Goal: Task Accomplishment & Management: Complete application form

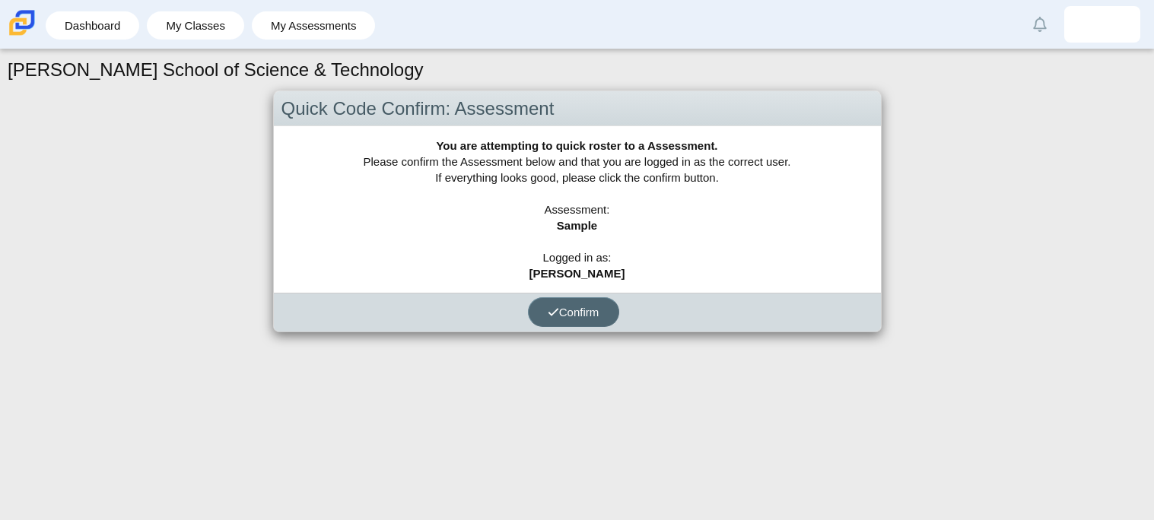
click at [587, 306] on span "Confirm" at bounding box center [574, 312] width 52 height 13
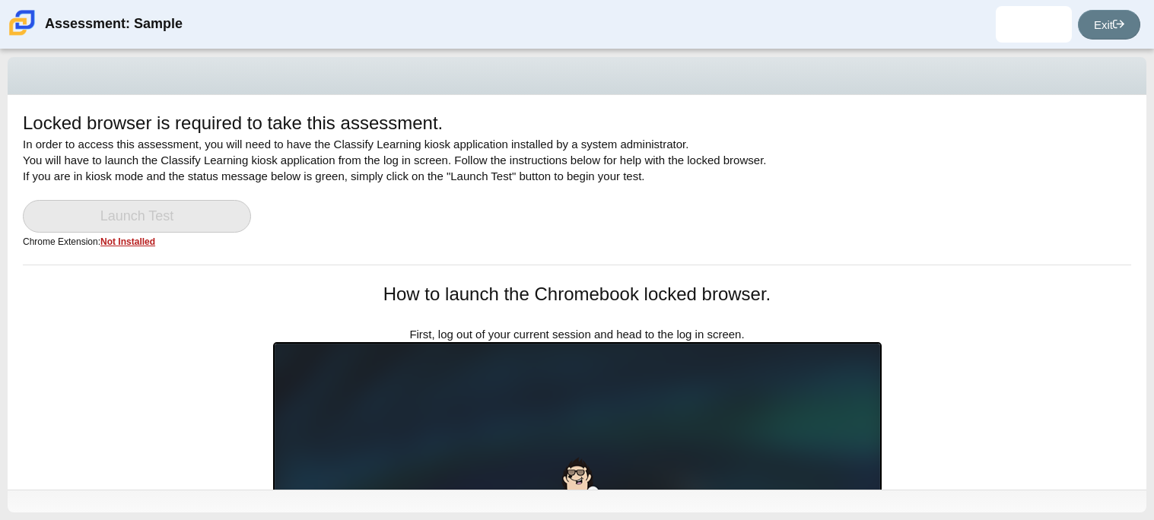
click at [119, 249] on div "Locked browser is required to take this assessment. In order to access this ass…" at bounding box center [577, 187] width 1109 height 154
click at [119, 244] on u "Not Installed" at bounding box center [127, 242] width 55 height 11
click at [88, 201] on link "Launch Test" at bounding box center [137, 216] width 228 height 33
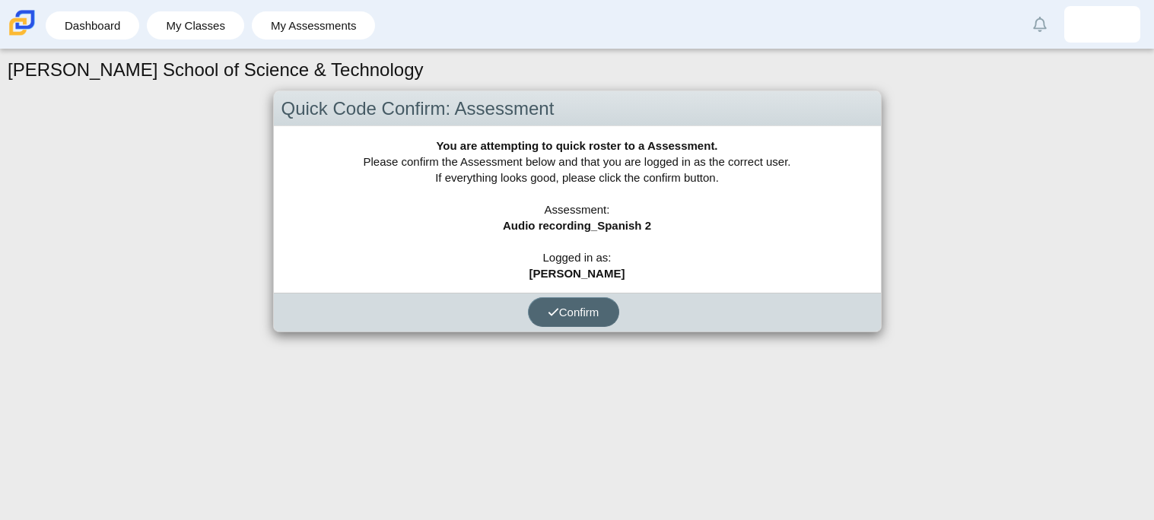
click at [572, 301] on button "Confirm" at bounding box center [573, 313] width 91 height 30
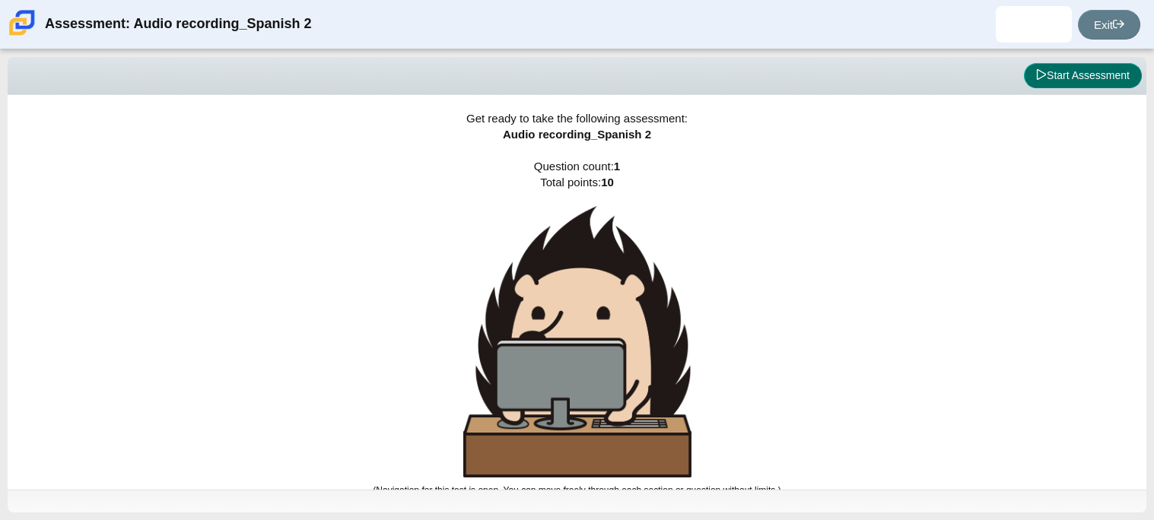
click at [1081, 72] on button "Start Assessment" at bounding box center [1083, 76] width 118 height 26
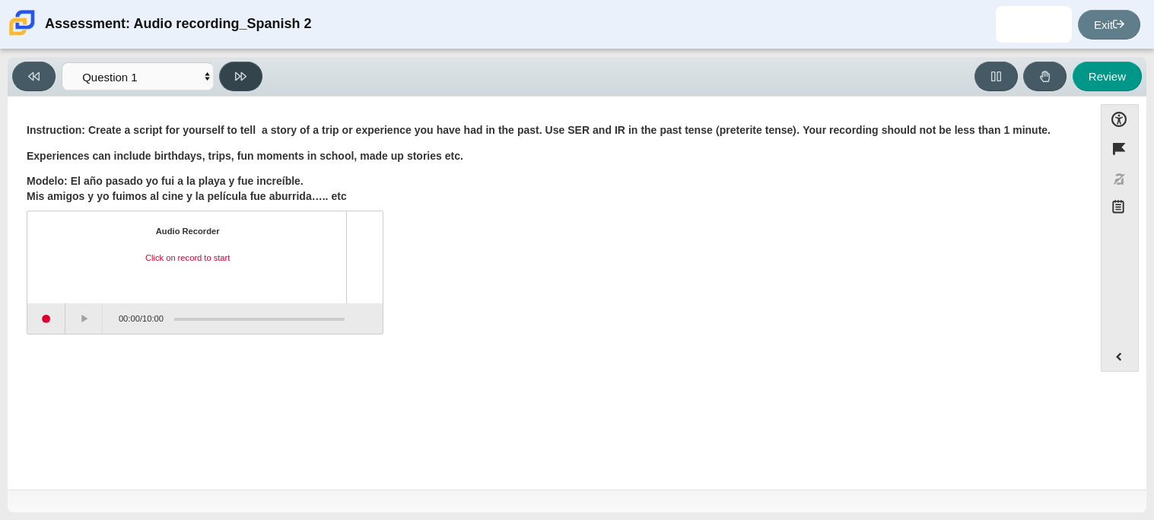
click at [253, 78] on button at bounding box center [240, 77] width 43 height 30
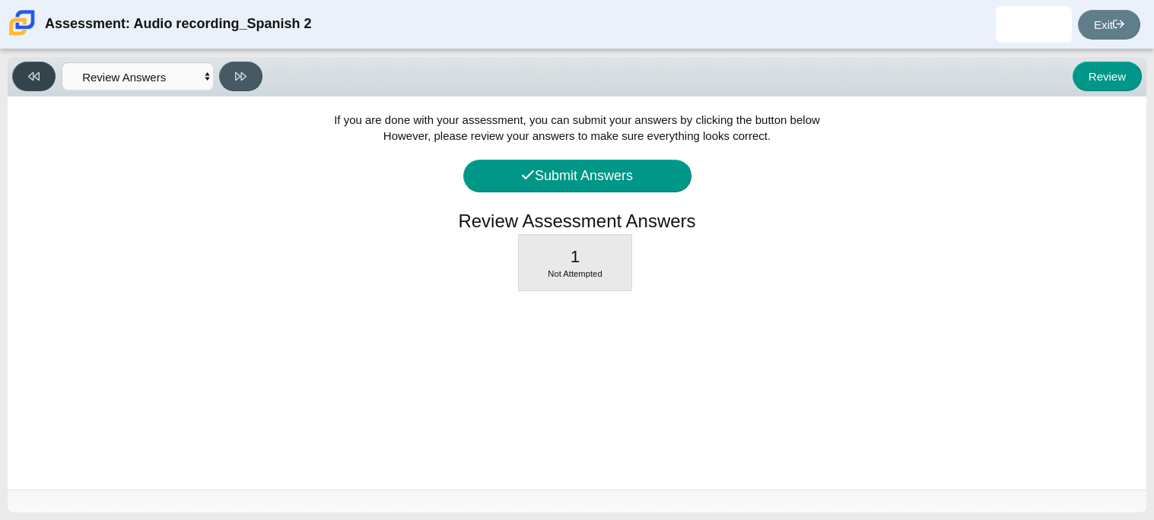
click at [38, 68] on button at bounding box center [33, 77] width 43 height 30
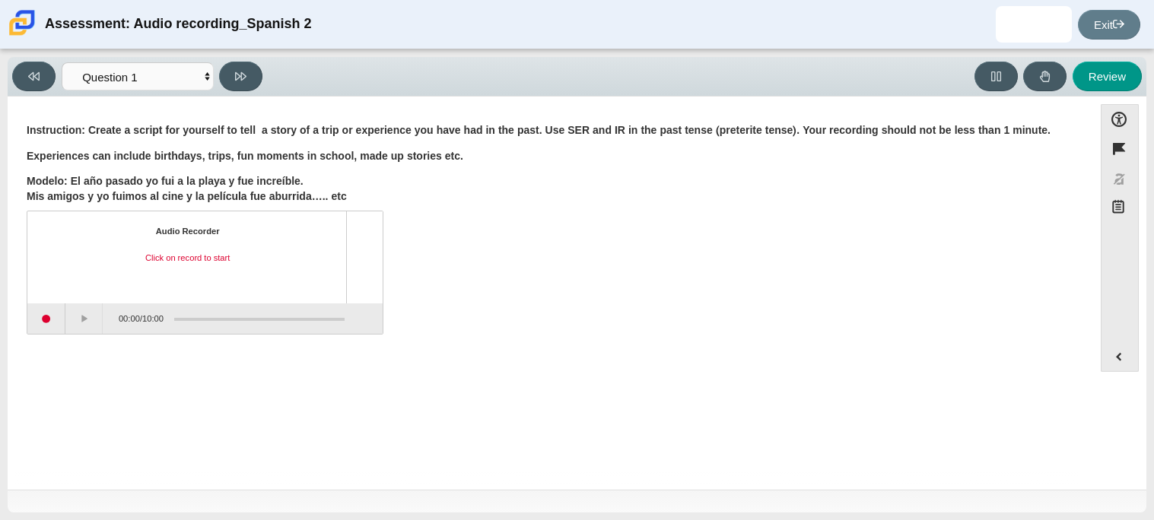
click at [333, 199] on b "Modelo: El año pasado yo fui a la playa y fue increíble. Mis amigos y yo fuimos…" at bounding box center [187, 188] width 320 height 29
click at [356, 456] on div "Question Instruction: Create a script for yourself to tell a story of a trip or…" at bounding box center [550, 296] width 1071 height 376
click at [196, 249] on div "Audio Recorder Click on record to start" at bounding box center [187, 258] width 293 height 64
drag, startPoint x: 49, startPoint y: 318, endPoint x: 56, endPoint y: 322, distance: 8.5
click at [56, 322] on button "Start recording" at bounding box center [46, 319] width 38 height 30
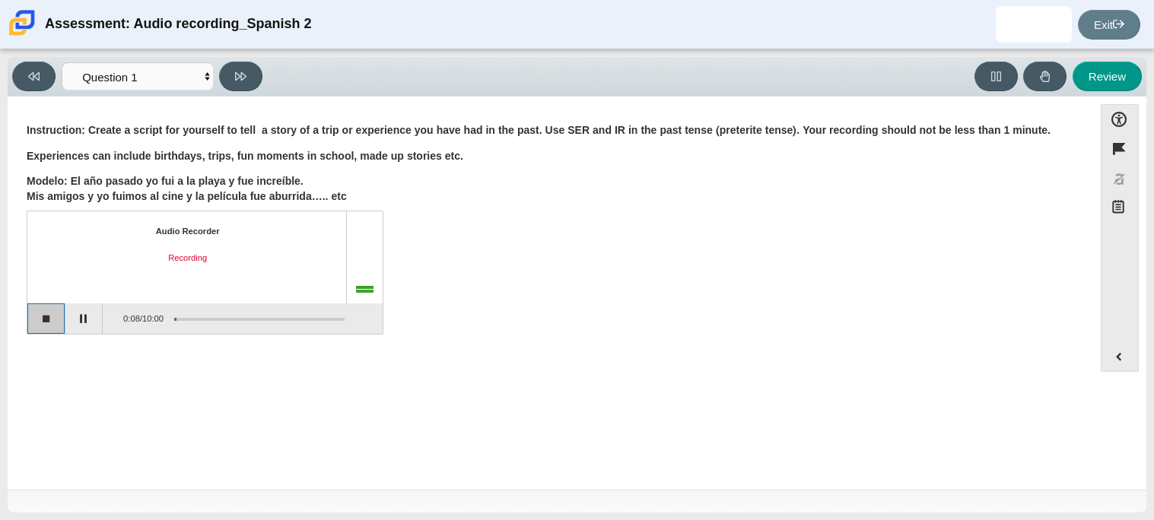
click at [48, 317] on button "Stop recording" at bounding box center [46, 319] width 38 height 30
click at [43, 314] on button "Start recording" at bounding box center [46, 319] width 38 height 30
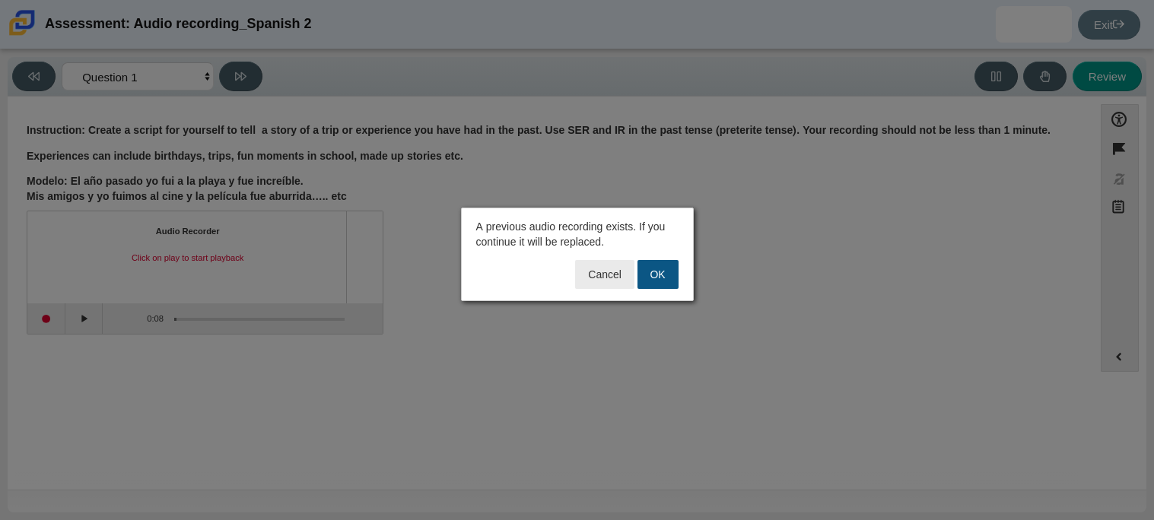
click at [651, 266] on button "OK" at bounding box center [658, 274] width 41 height 29
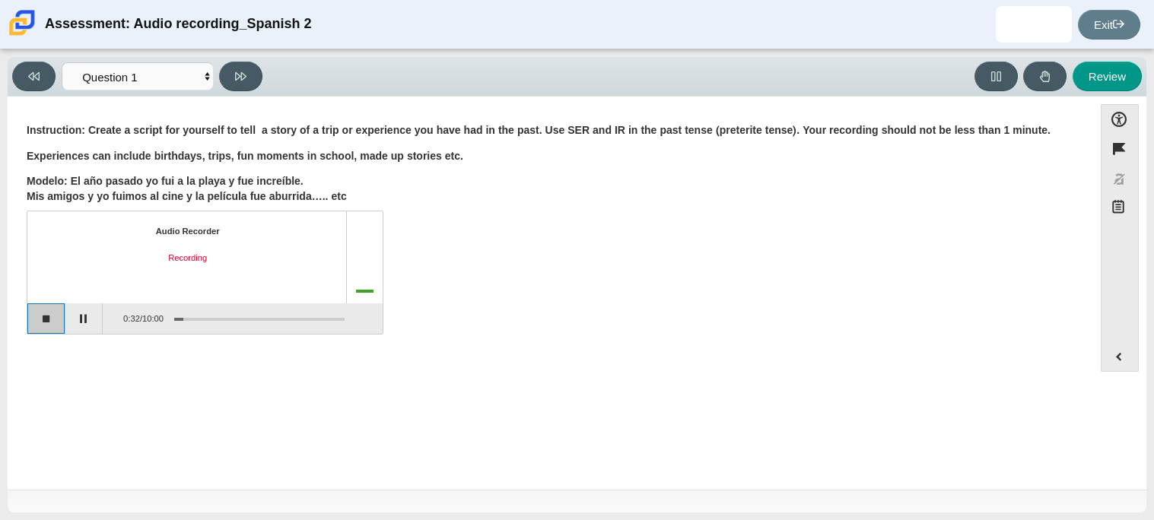
click at [53, 307] on button "Stop recording" at bounding box center [46, 319] width 38 height 30
click at [54, 312] on button "Start recording" at bounding box center [46, 319] width 38 height 30
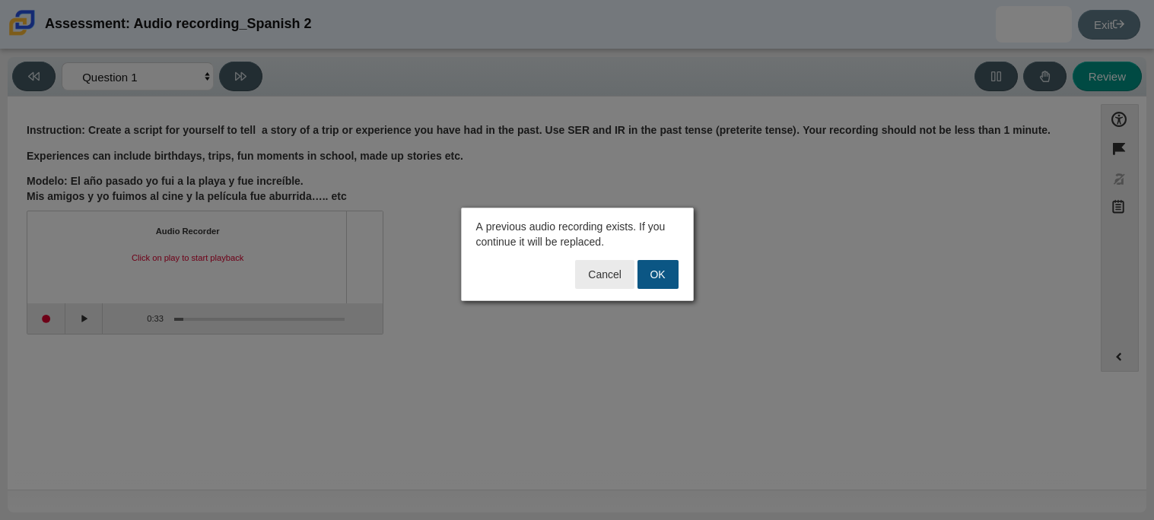
click at [651, 273] on button "OK" at bounding box center [658, 274] width 41 height 29
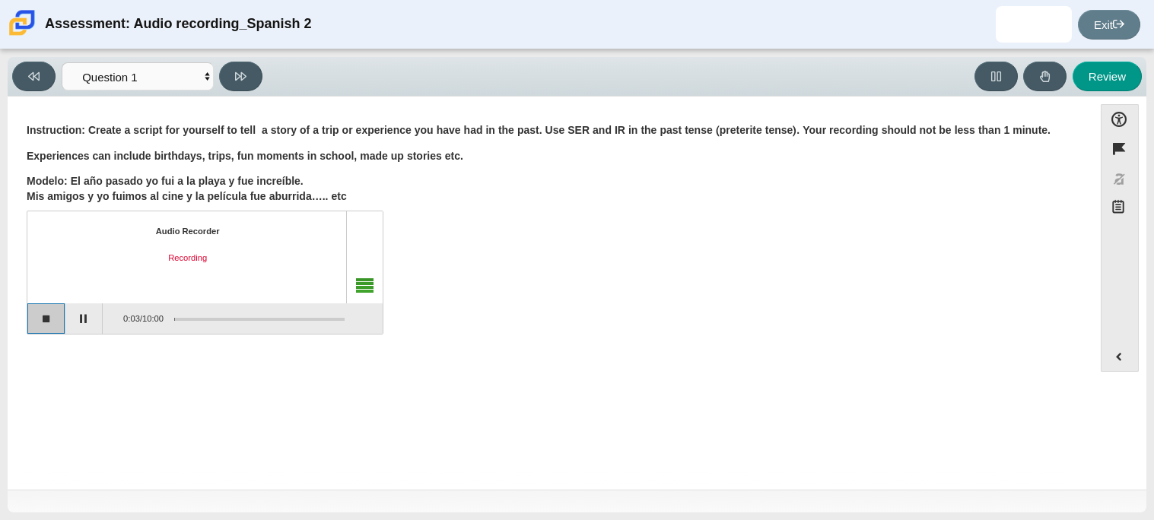
click at [49, 329] on button "Stop recording" at bounding box center [46, 319] width 38 height 30
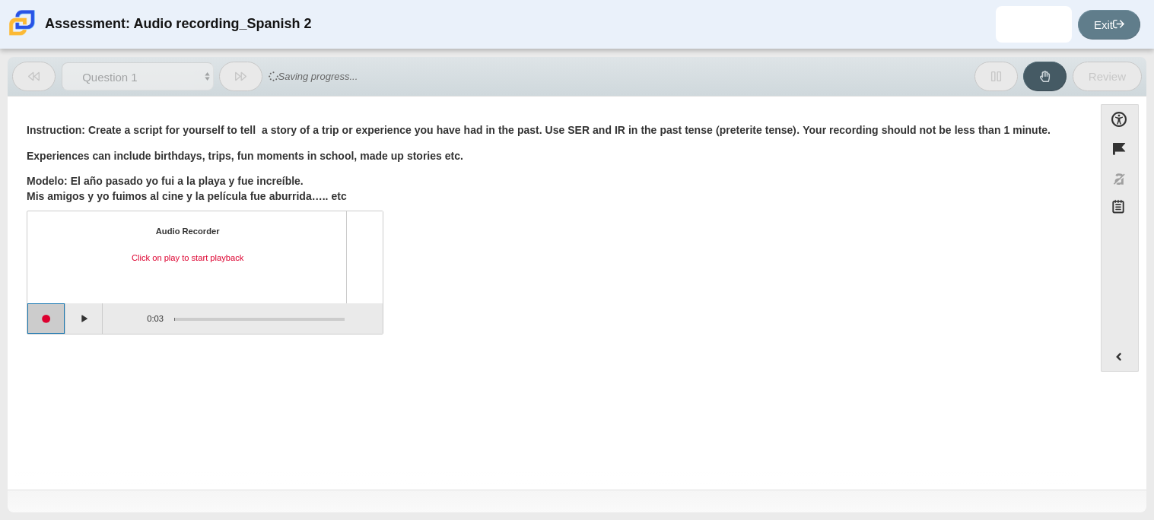
click at [49, 329] on button "Start recording" at bounding box center [46, 319] width 38 height 30
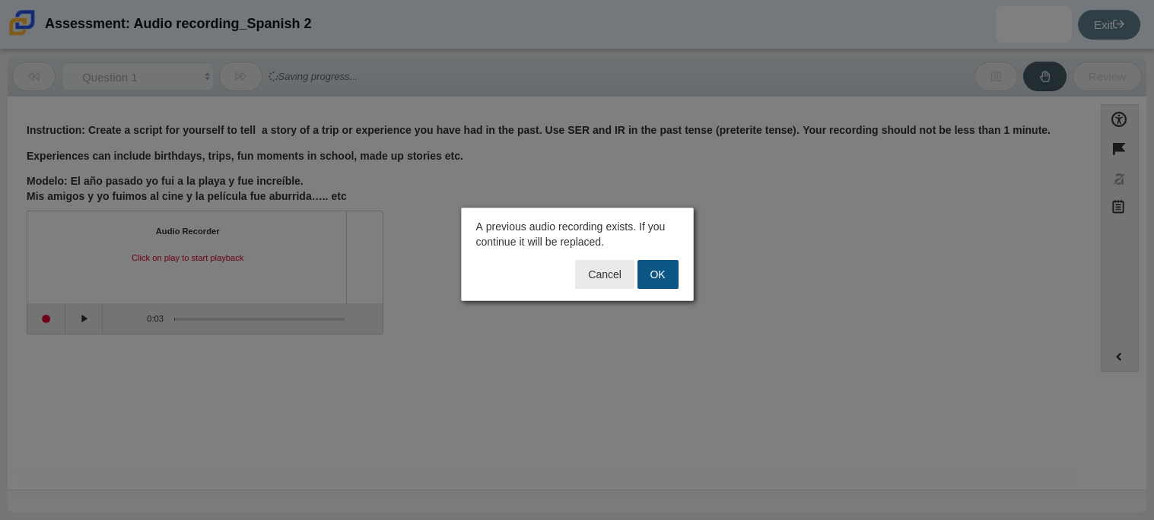
click at [662, 263] on button "OK" at bounding box center [658, 274] width 41 height 29
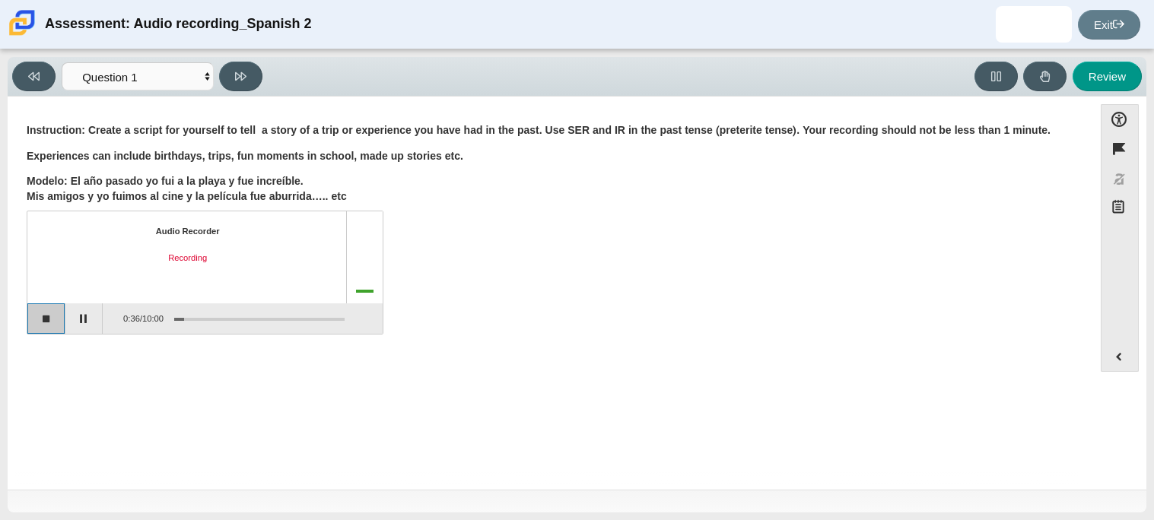
click at [37, 330] on button "Stop recording" at bounding box center [46, 319] width 38 height 30
click at [37, 330] on button "Start recording" at bounding box center [46, 319] width 38 height 30
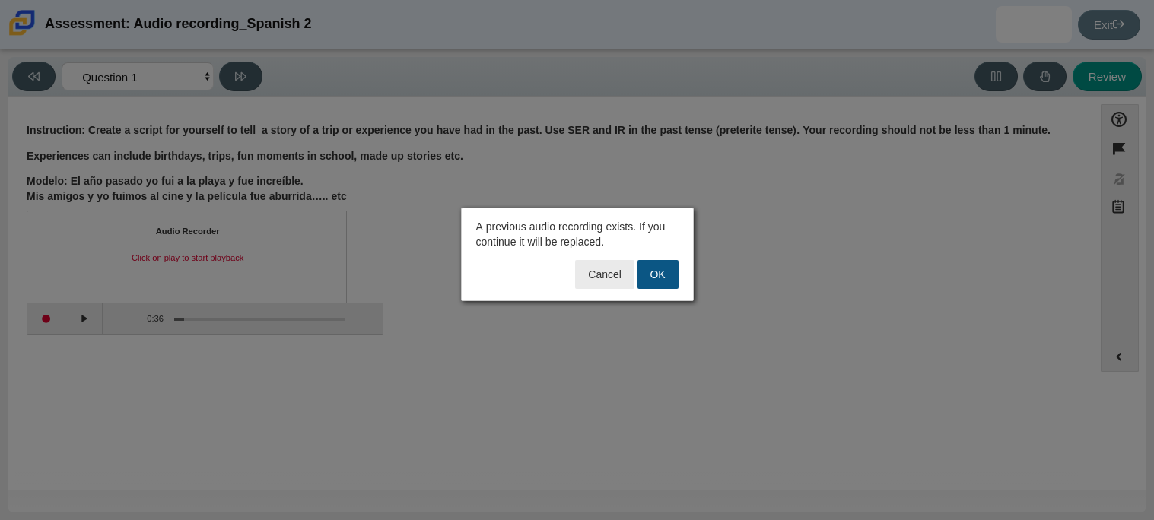
click at [651, 261] on button "OK" at bounding box center [658, 274] width 41 height 29
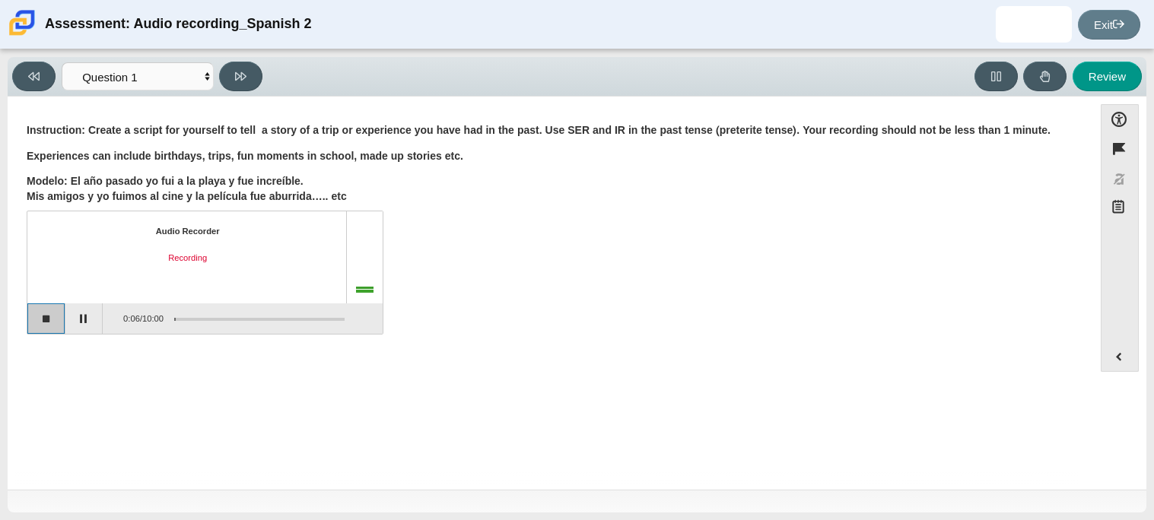
click at [43, 314] on button "Stop recording" at bounding box center [46, 319] width 38 height 30
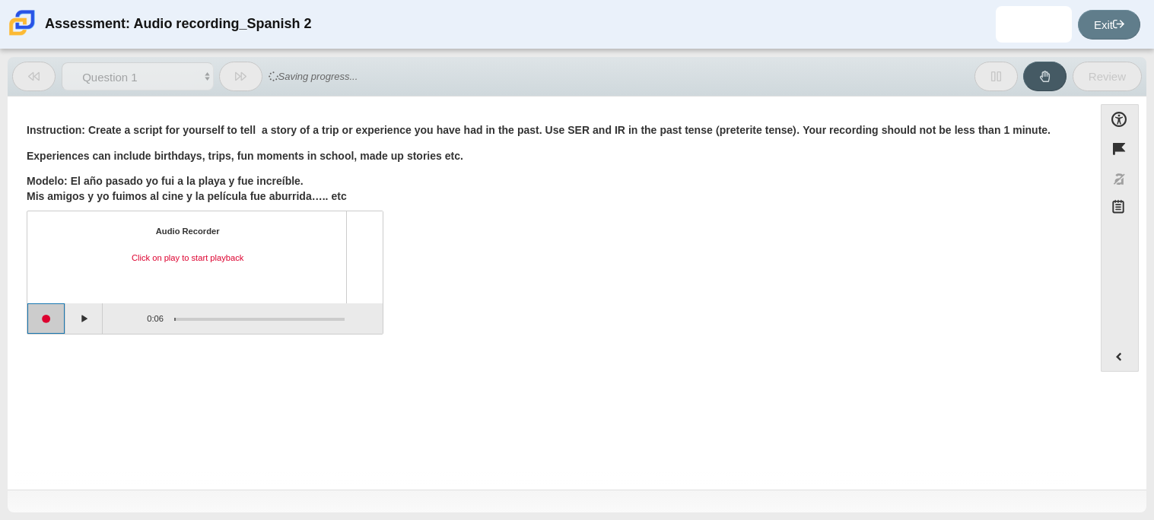
click at [53, 314] on button "Start recording" at bounding box center [46, 319] width 38 height 30
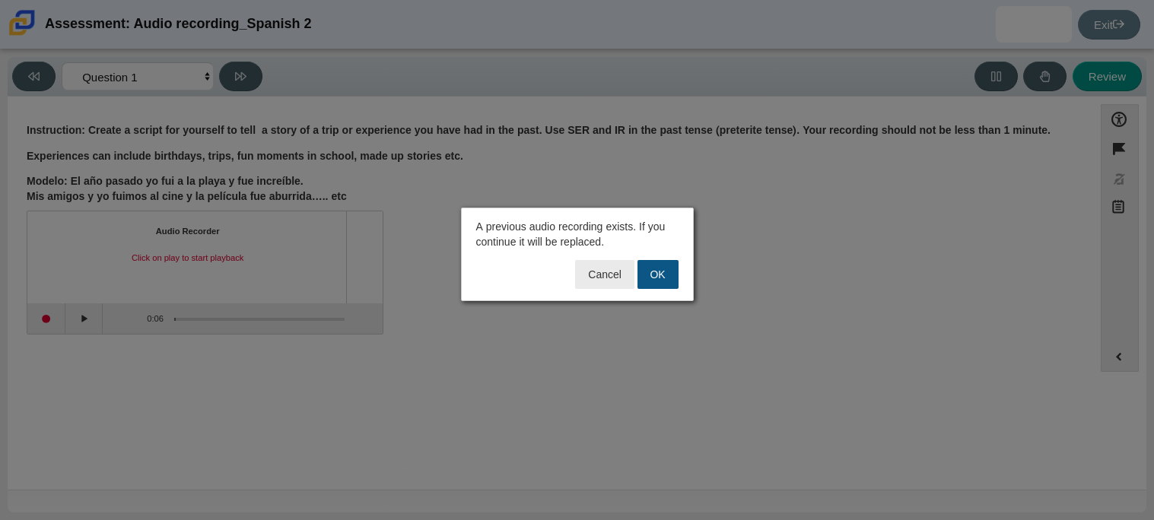
click at [657, 266] on button "OK" at bounding box center [658, 274] width 41 height 29
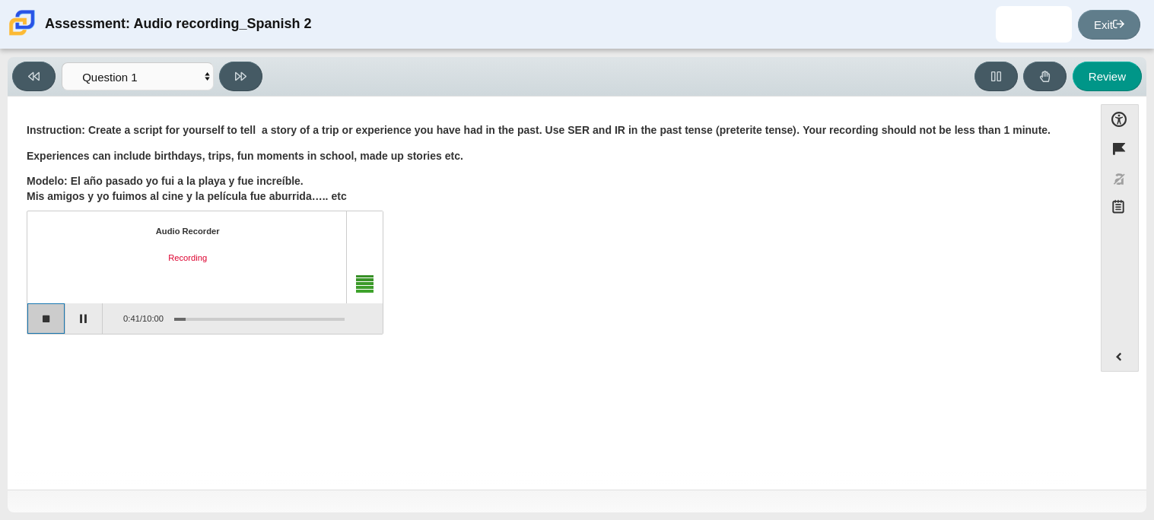
click at [41, 320] on button "Stop recording" at bounding box center [46, 319] width 38 height 30
click at [242, 65] on button at bounding box center [240, 77] width 43 height 30
select select "review"
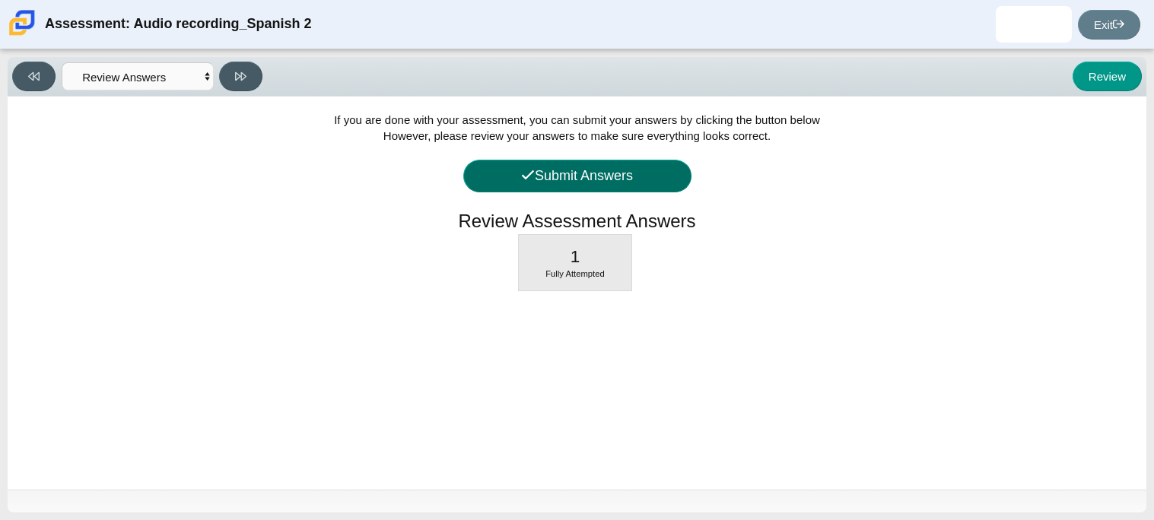
click at [558, 190] on button "Submit Answers" at bounding box center [577, 176] width 228 height 33
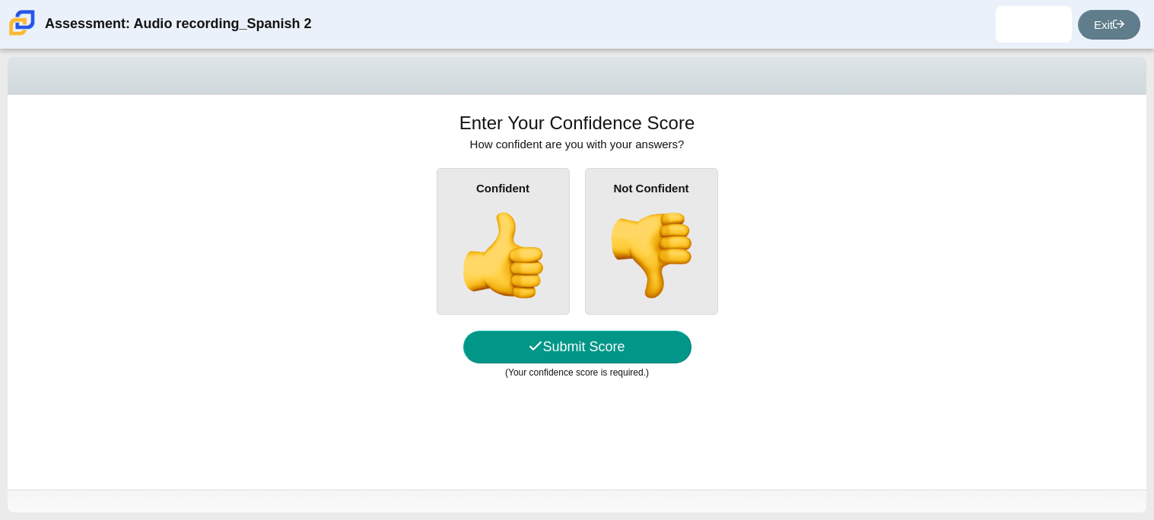
click at [523, 263] on img at bounding box center [503, 255] width 87 height 87
click at [0, 0] on input "Confident" at bounding box center [0, 0] width 0 height 0
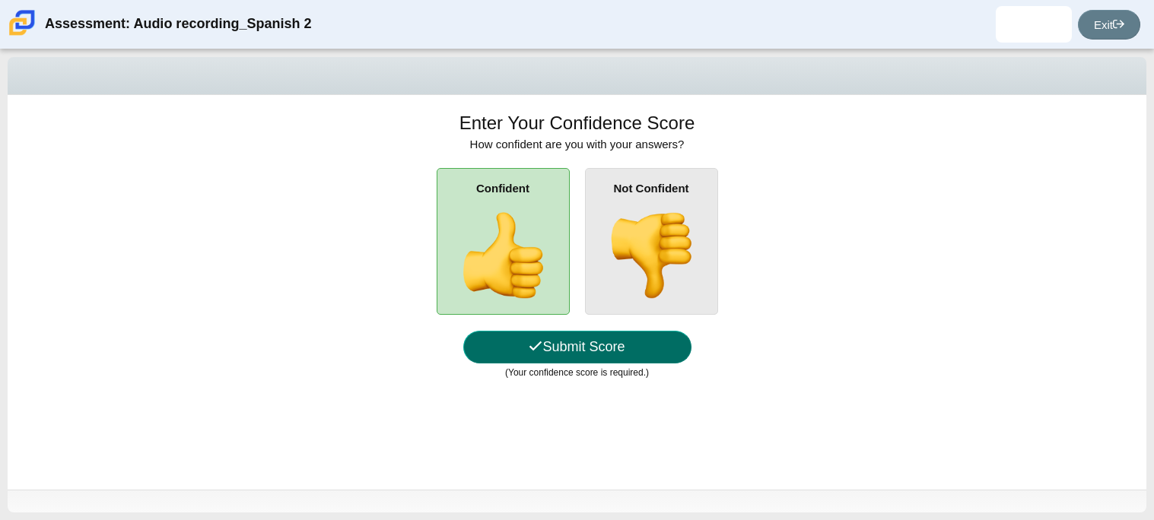
click at [549, 354] on button "Submit Score" at bounding box center [577, 347] width 228 height 33
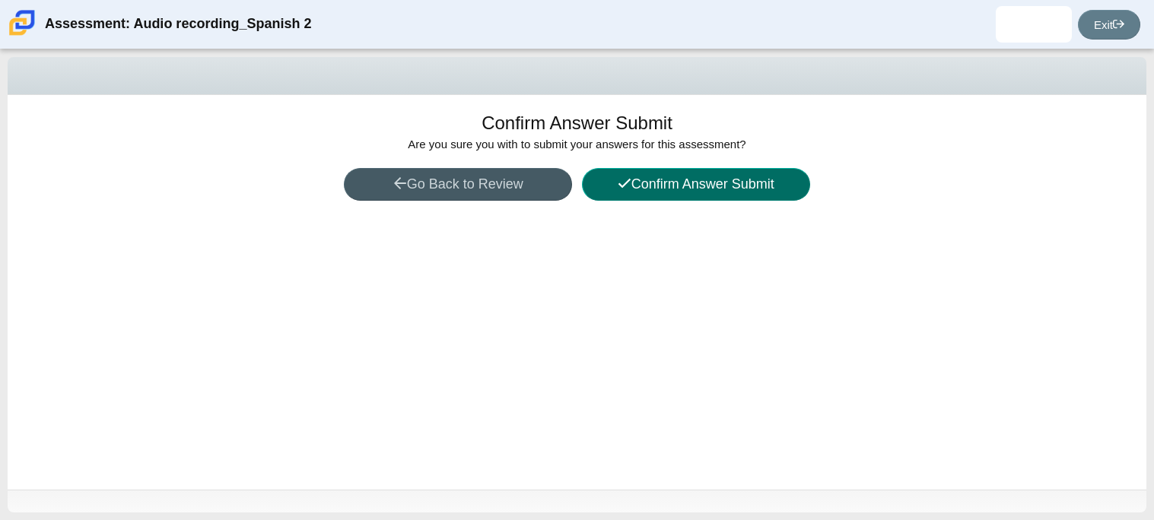
click at [694, 171] on button "Confirm Answer Submit" at bounding box center [696, 184] width 228 height 33
